Goal: Find specific page/section: Find specific page/section

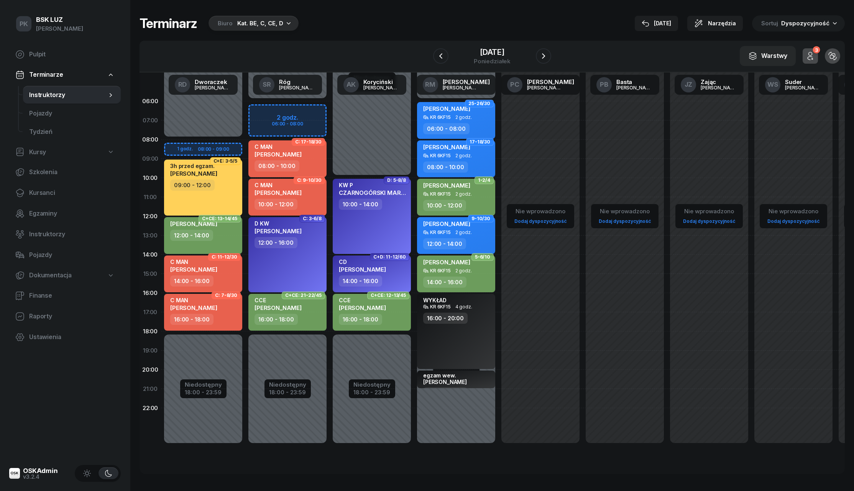
click at [278, 27] on div "Kat. BE, C, CE, D" at bounding box center [260, 23] width 46 height 9
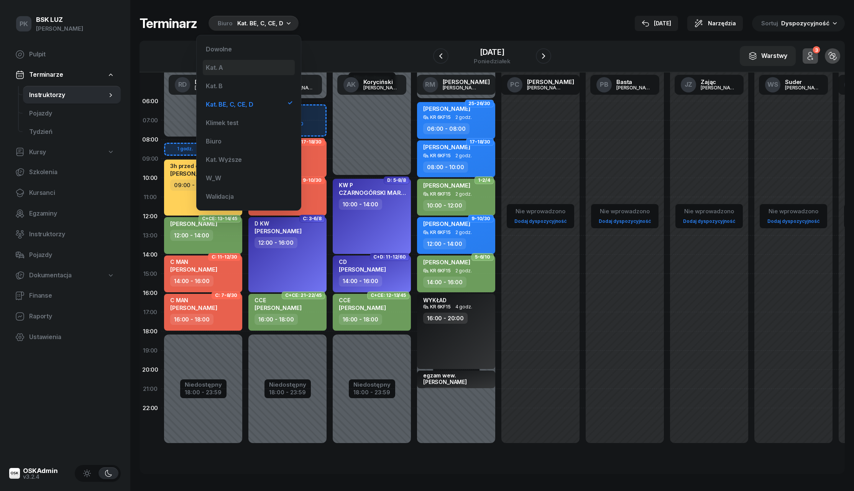
click at [261, 74] on div "Kat. A" at bounding box center [249, 67] width 92 height 15
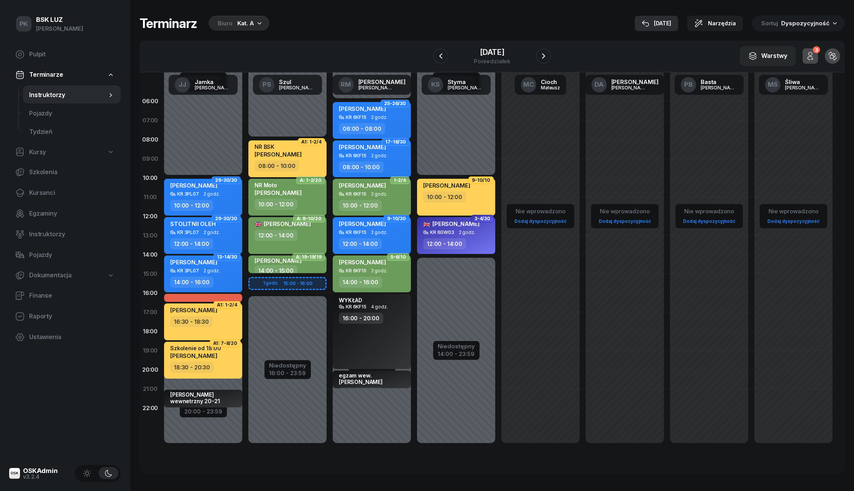
click at [671, 23] on div "[DATE]" at bounding box center [657, 23] width 30 height 9
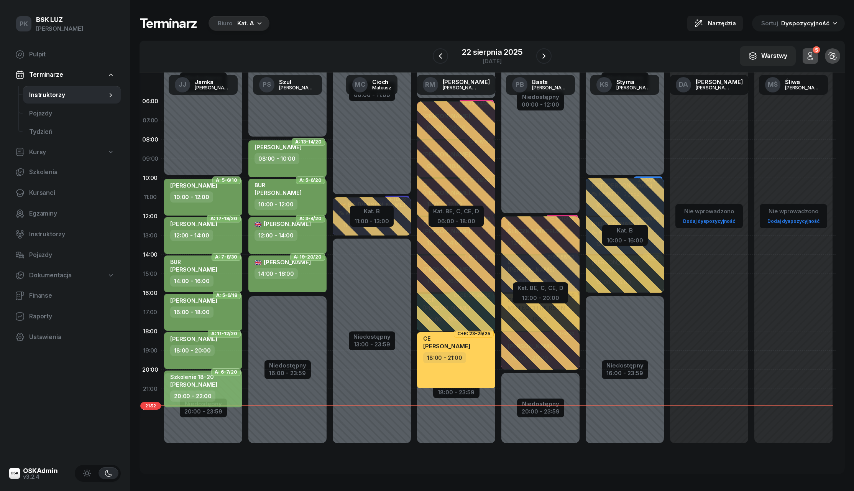
click at [537, 49] on div at bounding box center [543, 55] width 15 height 15
click at [544, 55] on icon "button" at bounding box center [543, 55] width 3 height 5
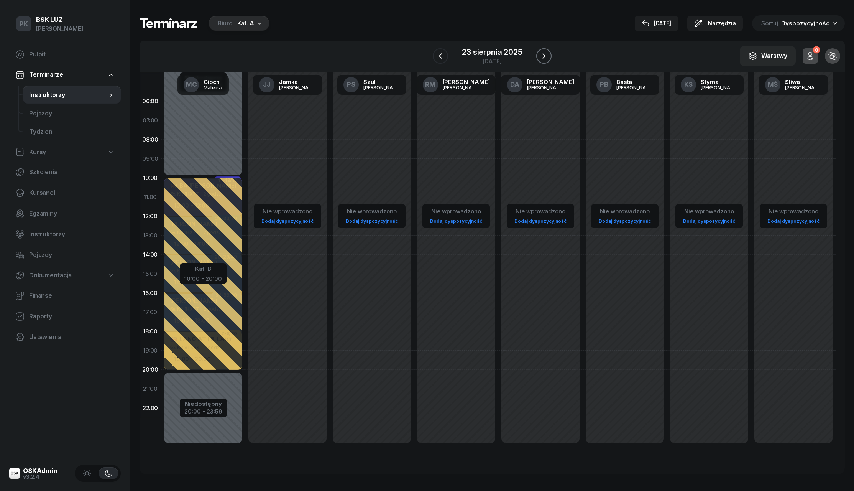
click at [544, 55] on icon "button" at bounding box center [543, 55] width 3 height 5
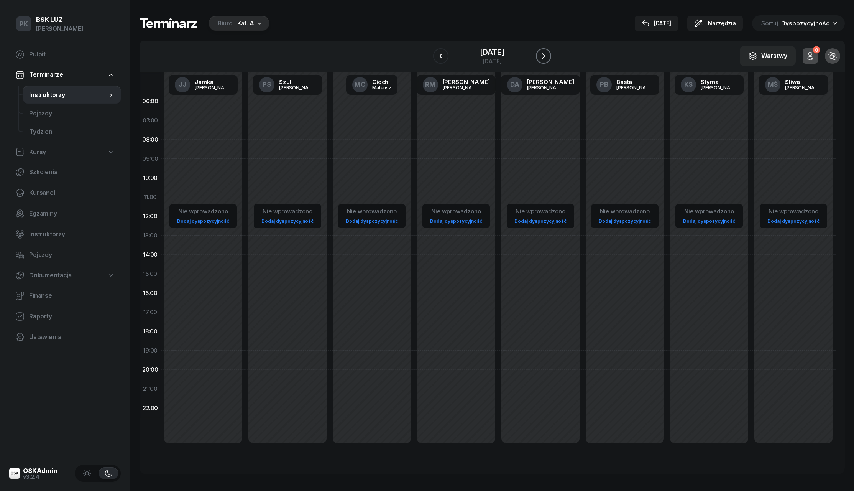
click at [544, 55] on icon "button" at bounding box center [543, 55] width 9 height 9
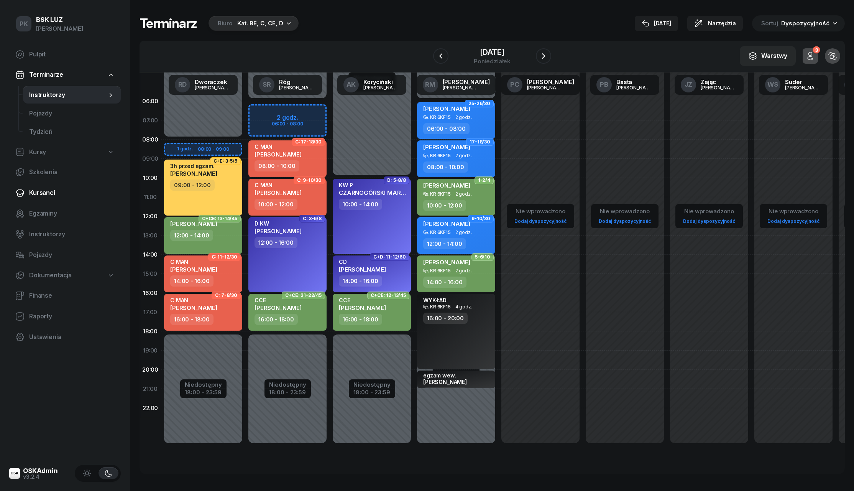
click at [46, 190] on span "Kursanci" at bounding box center [71, 193] width 85 height 10
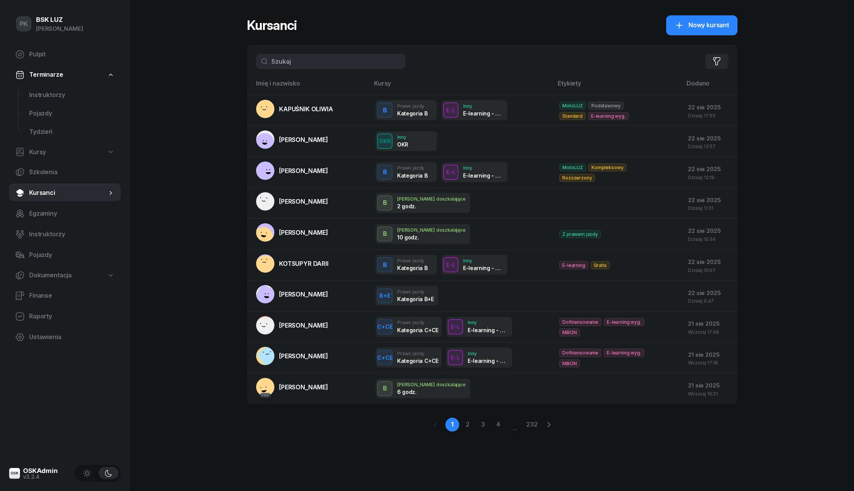
click at [313, 62] on input "text" at bounding box center [330, 61] width 149 height 15
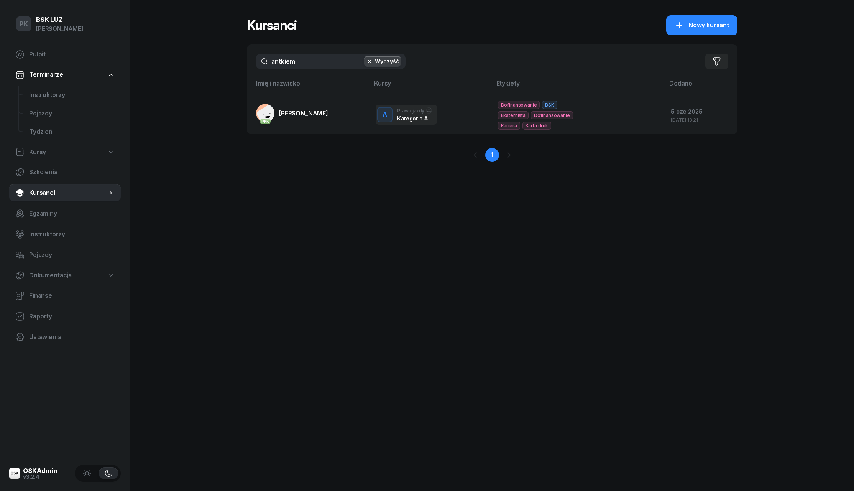
type input "antkiem"
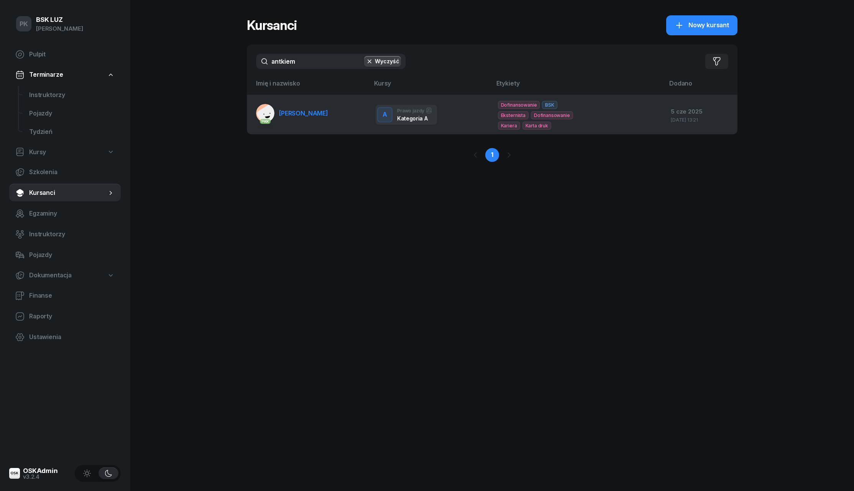
drag, startPoint x: 313, startPoint y: 62, endPoint x: 318, endPoint y: 108, distance: 46.2
click at [318, 108] on link "PKK ANTKIEWICZ MACIEJ" at bounding box center [292, 113] width 72 height 18
